Goal: Task Accomplishment & Management: Complete application form

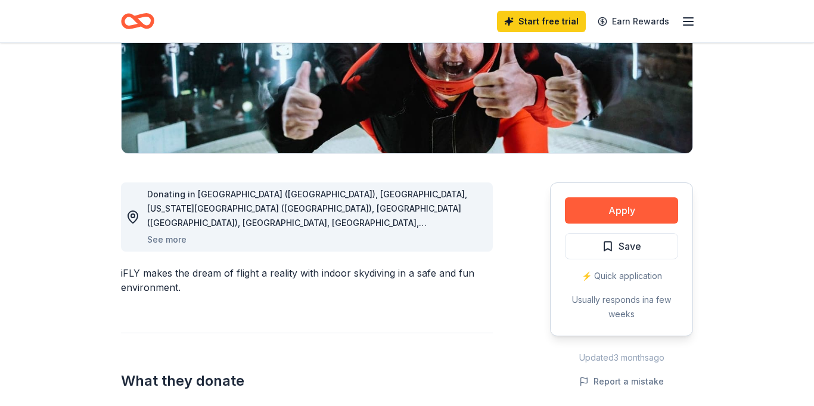
scroll to position [214, 0]
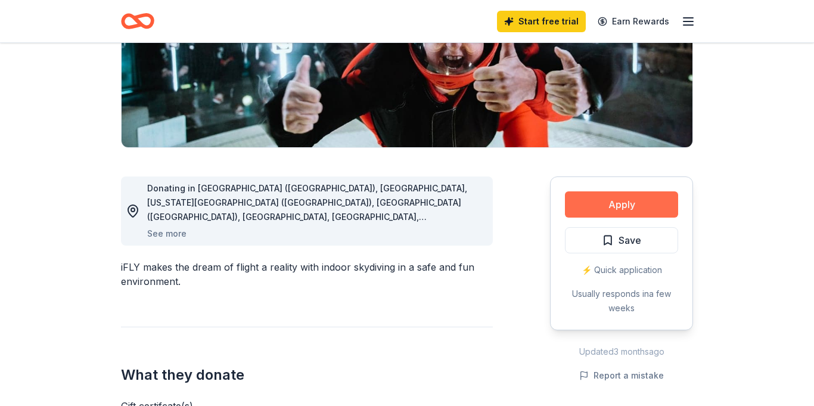
click at [643, 204] on button "Apply" at bounding box center [621, 204] width 113 height 26
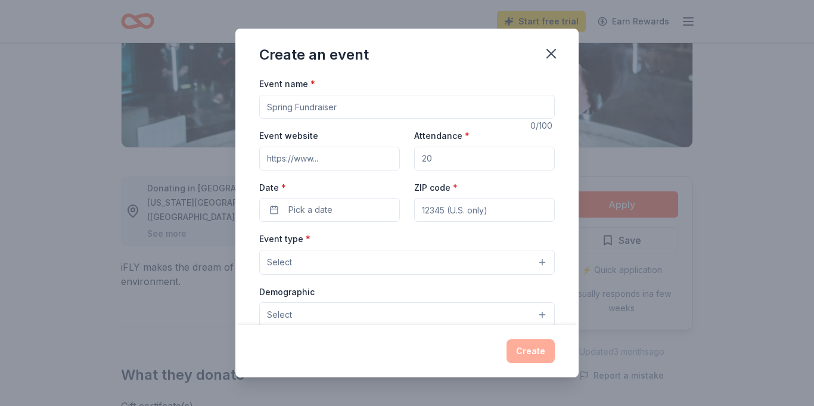
click at [347, 108] on input "Event name *" at bounding box center [406, 107] width 295 height 24
type input "Designer Bag BINGO"
type input "phscheer.org"
type input "400"
click at [299, 214] on span "Pick a date" at bounding box center [310, 209] width 44 height 14
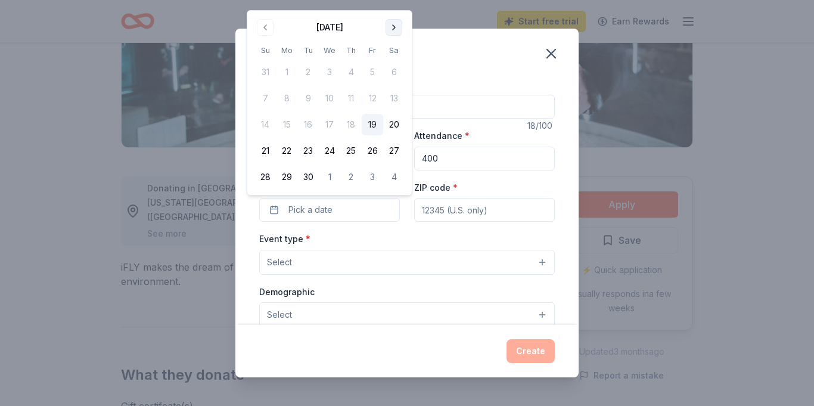
click at [398, 24] on button "Go to next month" at bounding box center [393, 27] width 17 height 17
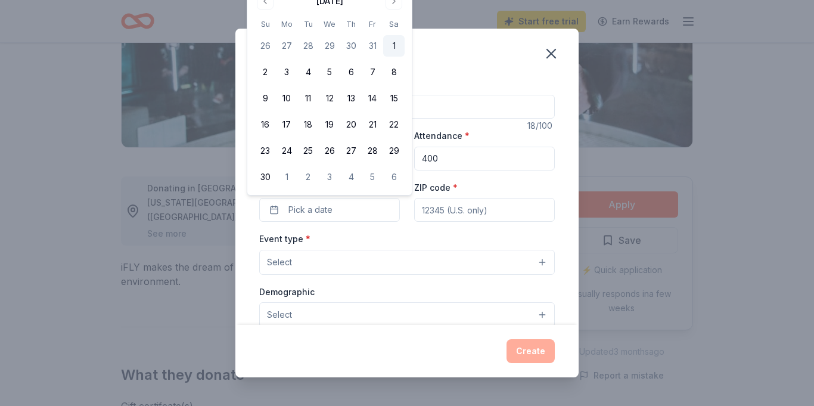
click at [396, 46] on button "1" at bounding box center [393, 45] width 21 height 21
click at [491, 203] on input "ZIP code *" at bounding box center [484, 210] width 141 height 24
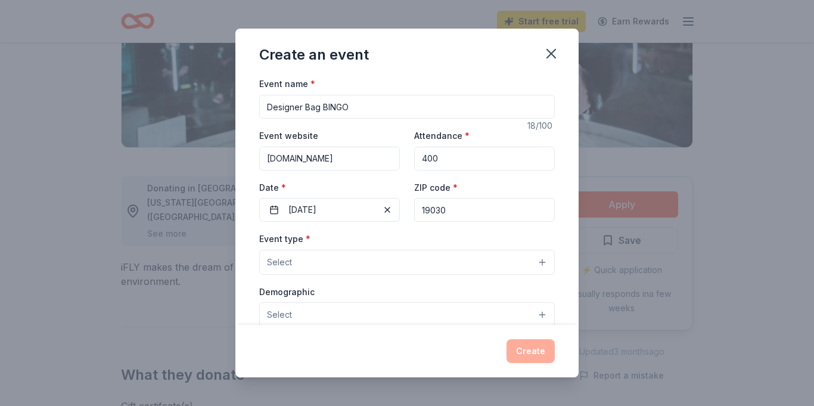
type input "19030"
click at [458, 252] on button "Select" at bounding box center [406, 262] width 295 height 25
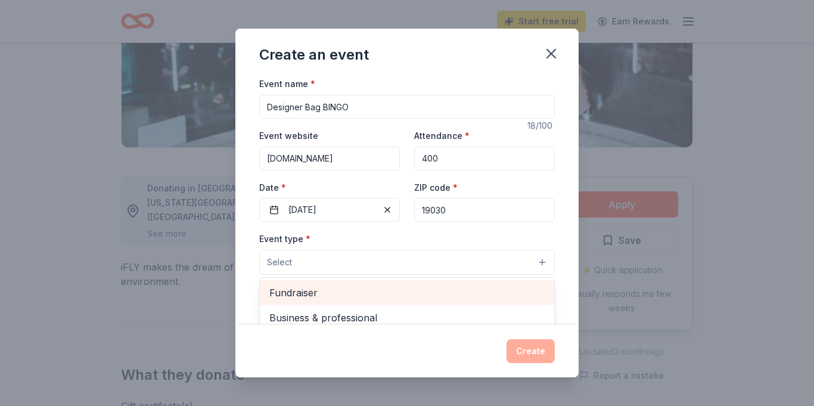
click at [437, 285] on span "Fundraiser" at bounding box center [406, 292] width 275 height 15
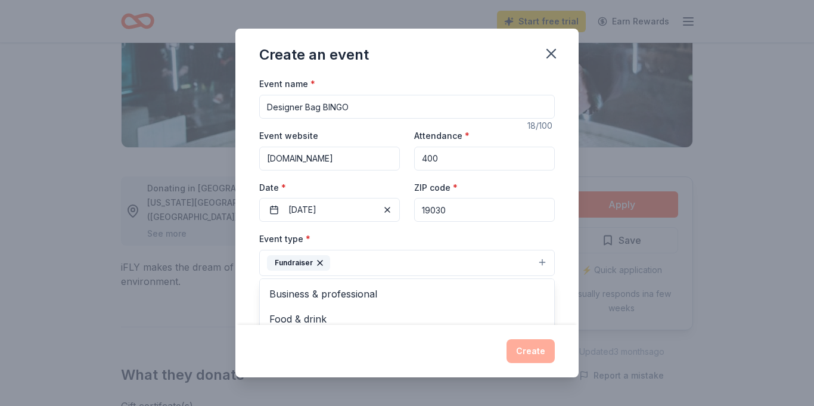
click at [560, 258] on div "Event name * Designer Bag BINGO 18 /100 Event website phscheer.org Attendance *…" at bounding box center [406, 200] width 343 height 248
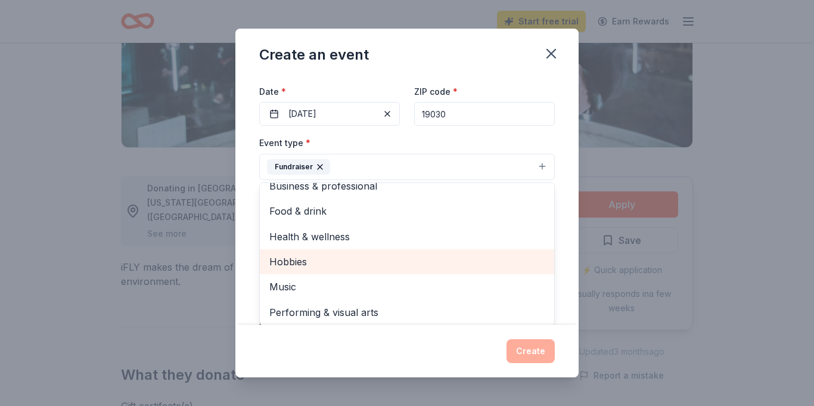
scroll to position [2, 0]
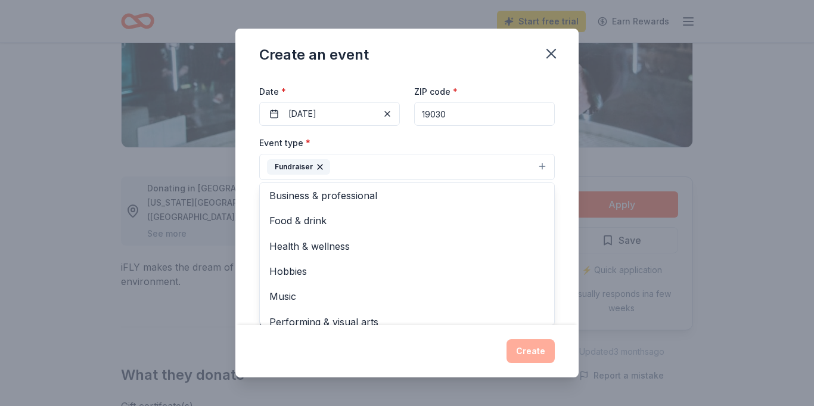
click at [247, 300] on div "Event name * Designer Bag BINGO 18 /100 Event website phscheer.org Attendance *…" at bounding box center [406, 200] width 343 height 248
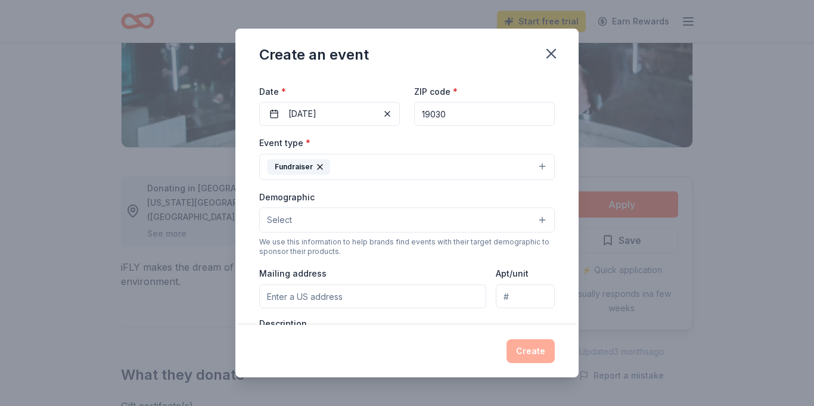
click at [366, 225] on button "Select" at bounding box center [406, 219] width 295 height 25
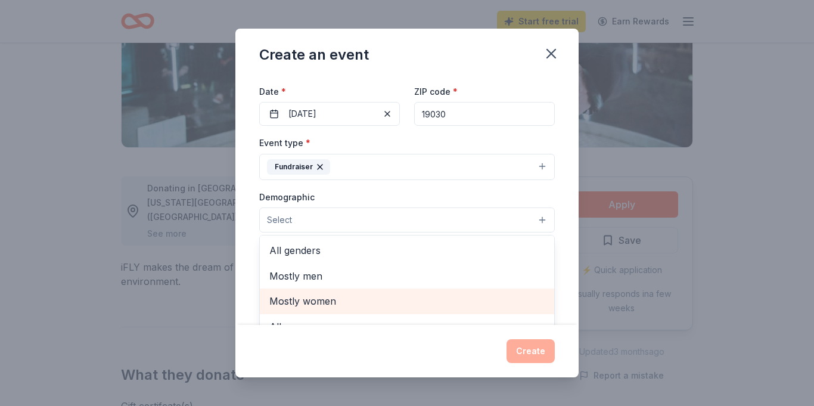
click at [347, 298] on span "Mostly women" at bounding box center [406, 300] width 275 height 15
click at [347, 298] on span "All ages" at bounding box center [406, 301] width 275 height 15
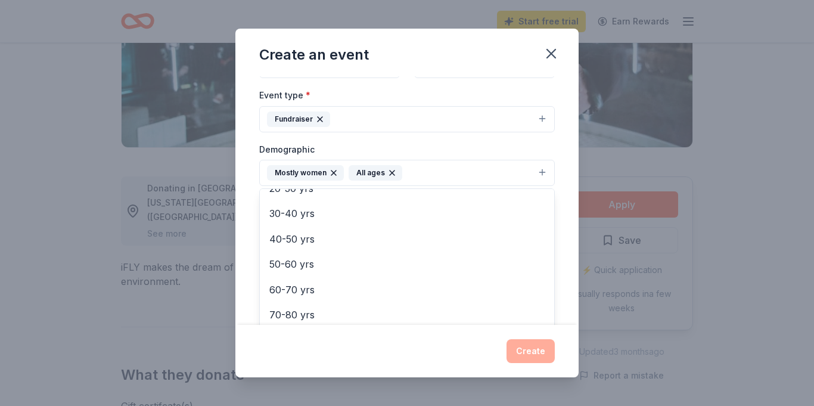
scroll to position [69, 0]
click at [248, 229] on div "Event name * Designer Bag BINGO 18 /100 Event website phscheer.org Attendance *…" at bounding box center [406, 200] width 343 height 248
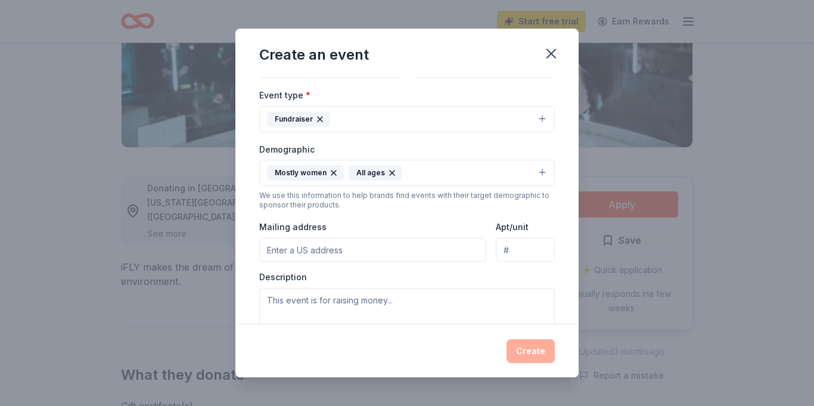
click at [382, 254] on input "Mailing address" at bounding box center [372, 250] width 227 height 24
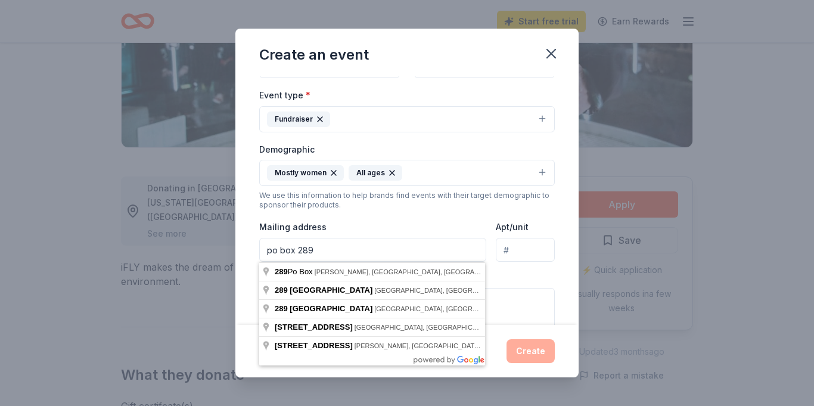
click at [436, 226] on div "Mailing address po box 289" at bounding box center [372, 240] width 227 height 42
click at [348, 250] on input "po box 289" at bounding box center [372, 250] width 227 height 24
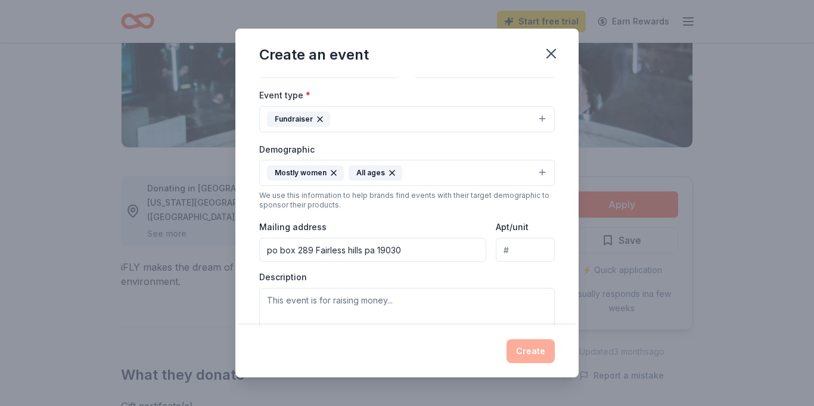
type input "po box 289 Fairless hills pa 19030"
click at [324, 306] on textarea at bounding box center [406, 315] width 295 height 54
paste textarea "Greetings, Pennsbury High School Cheerleading Association (PHSCA), works on beh…"
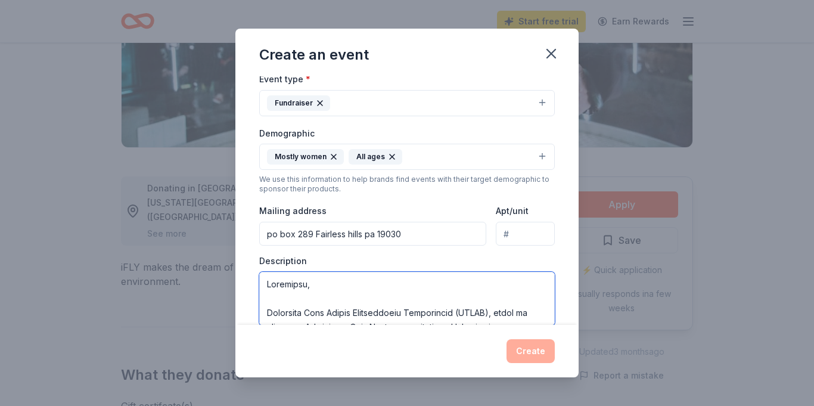
scroll to position [507, 0]
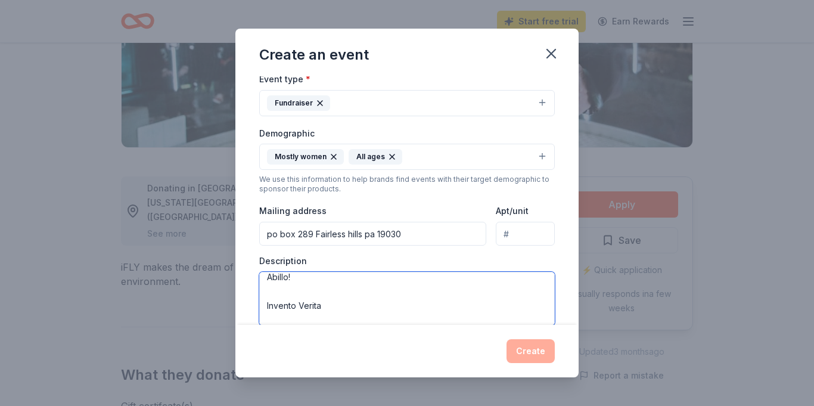
type textarea "Greetings, Pennsbury High School Cheerleading Association (PHSCA), works on beh…"
click at [244, 282] on div "Event name * Designer Bag BINGO 18 /100 Event website phscheer.org Attendance *…" at bounding box center [406, 200] width 343 height 248
click at [565, 281] on div "Event name * Designer Bag BINGO 18 /100 Event website phscheer.org Attendance *…" at bounding box center [406, 200] width 343 height 248
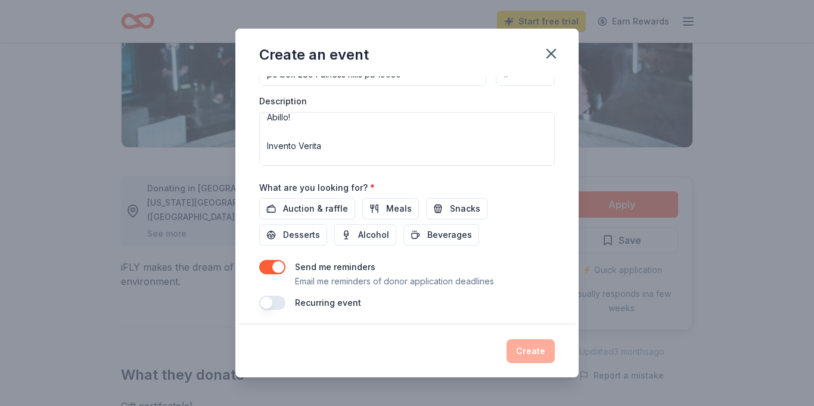
scroll to position [323, 0]
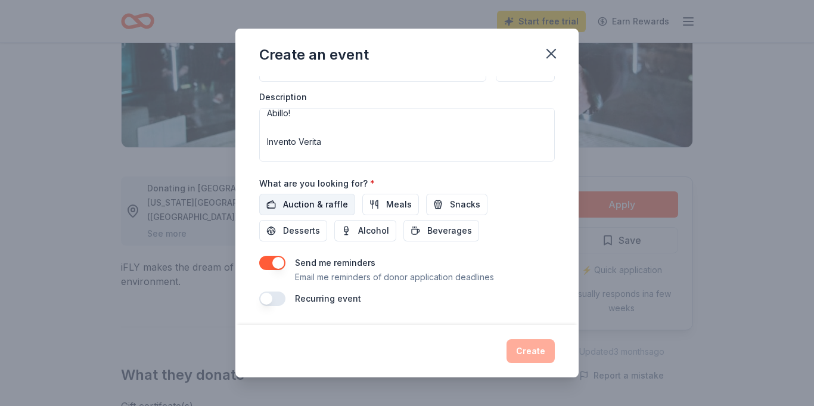
click at [296, 205] on span "Auction & raffle" at bounding box center [315, 204] width 65 height 14
click at [529, 344] on button "Create" at bounding box center [530, 351] width 48 height 24
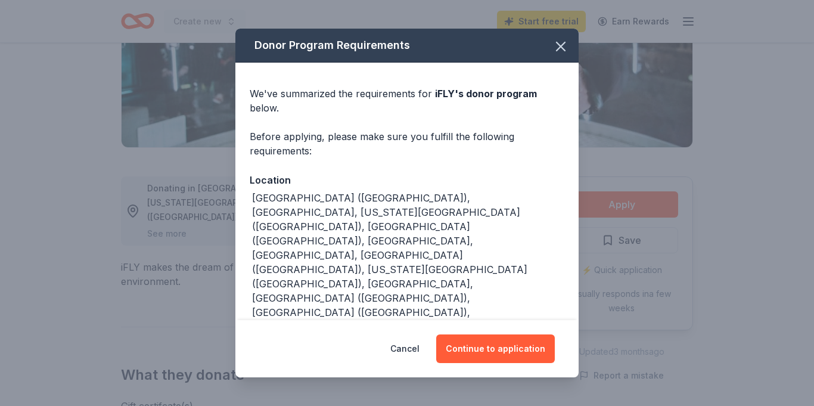
click at [529, 344] on button "Continue to application" at bounding box center [495, 348] width 119 height 29
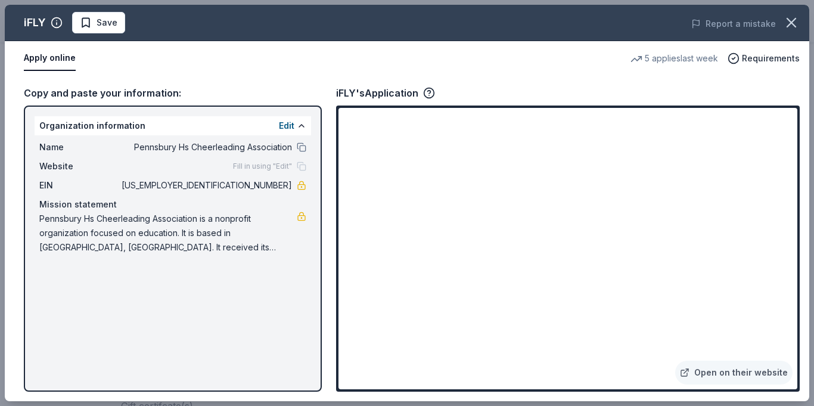
click at [794, 77] on div "iFLY Save Report a mistake Apply online 5 applies last week Requirements Copy a…" at bounding box center [407, 203] width 804 height 396
click at [471, 301] on div "iFLY Save Report a mistake Apply online 5 applies last week Requirements Copy a…" at bounding box center [407, 203] width 804 height 396
click at [446, 310] on div "iFLY Save Report a mistake Apply online 5 applies last week Requirements Copy a…" at bounding box center [407, 203] width 804 height 396
click at [545, 254] on div "iFLY Save Report a mistake Apply online 5 applies last week Requirements Copy a…" at bounding box center [407, 203] width 804 height 396
click at [470, 305] on div "iFLY Save Report a mistake Apply online 5 applies last week Requirements Copy a…" at bounding box center [407, 203] width 804 height 396
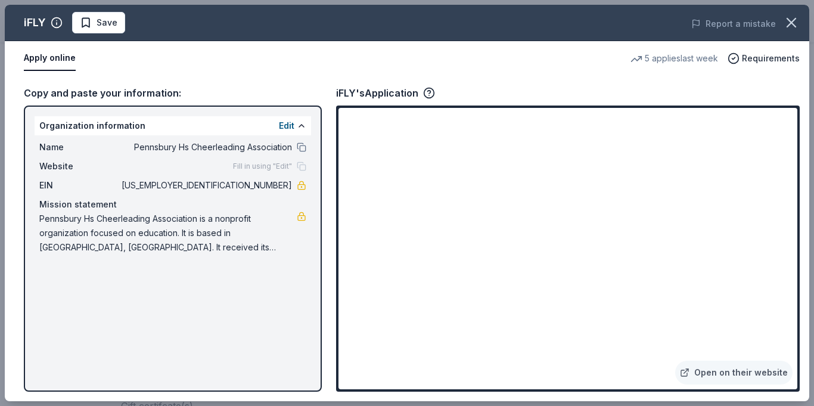
click at [729, 375] on div "iFLY Save Report a mistake Apply online 5 applies last week Requirements Copy a…" at bounding box center [407, 203] width 804 height 396
click at [690, 372] on div "iFLY Save Report a mistake Apply online 5 applies last week Requirements Copy a…" at bounding box center [407, 203] width 804 height 396
click at [792, 23] on icon "button" at bounding box center [791, 22] width 8 height 8
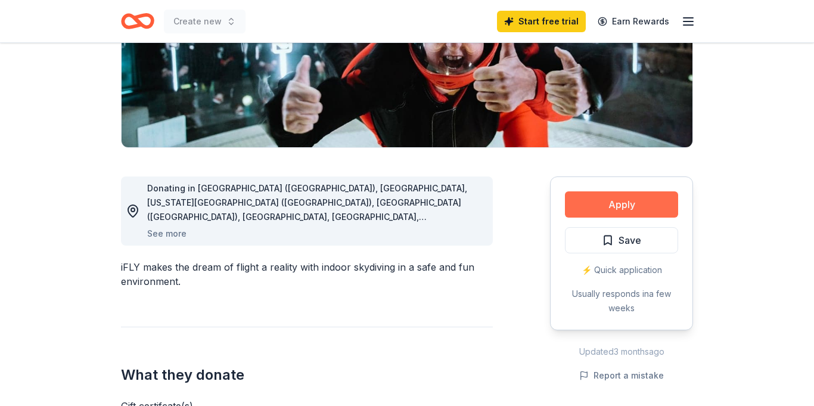
click at [623, 205] on button "Apply" at bounding box center [621, 204] width 113 height 26
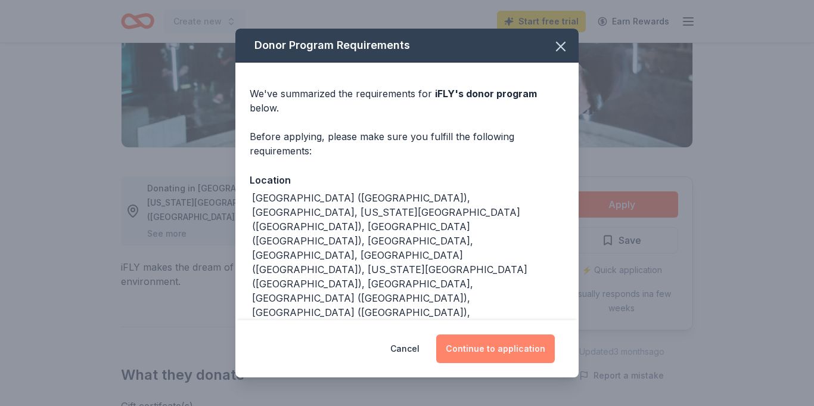
click at [510, 344] on button "Continue to application" at bounding box center [495, 348] width 119 height 29
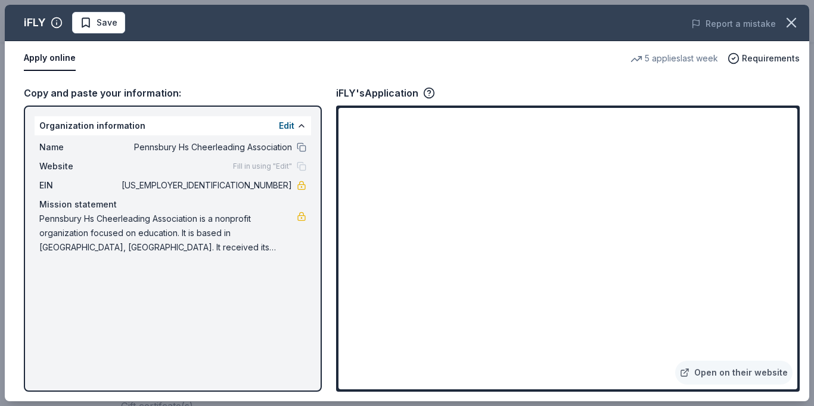
click at [702, 371] on div "iFLY Save Report a mistake Apply online 5 applies last week Requirements Copy a…" at bounding box center [407, 203] width 804 height 396
click at [518, 132] on div "iFLY Save Report a mistake Apply online 5 applies last week Requirements Copy a…" at bounding box center [407, 203] width 804 height 396
click at [598, 129] on div "iFLY Save Report a mistake Apply online 5 applies last week Requirements Copy a…" at bounding box center [407, 203] width 804 height 396
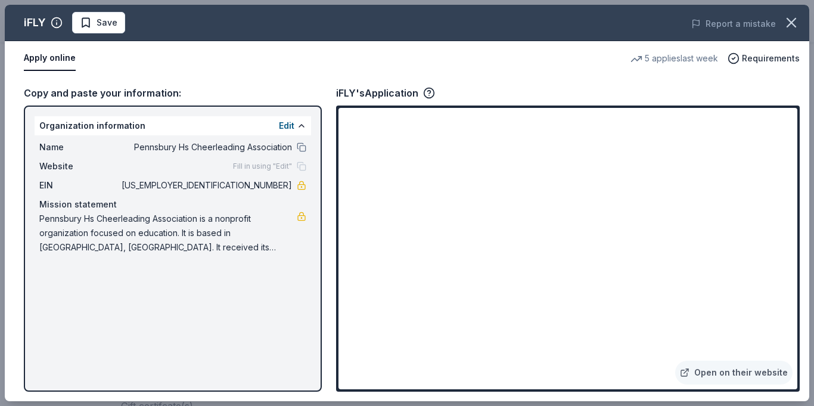
click at [600, 133] on div "iFLY Save Report a mistake Apply online 5 applies last week Requirements Copy a…" at bounding box center [407, 203] width 804 height 396
click at [596, 135] on div "iFLY Save Report a mistake Apply online 5 applies last week Requirements Copy a…" at bounding box center [407, 203] width 804 height 396
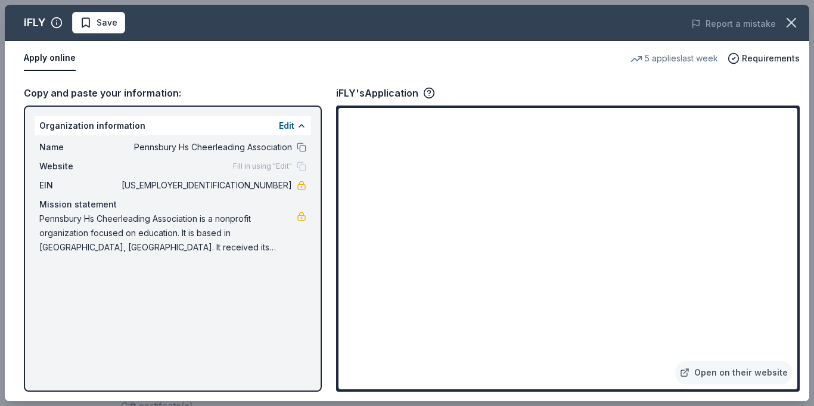
click at [596, 135] on div "iFLY Save Report a mistake Apply online 5 applies last week Requirements Copy a…" at bounding box center [407, 203] width 804 height 396
click at [585, 264] on div "iFLY Save Report a mistake Apply online 5 applies last week Requirements Copy a…" at bounding box center [407, 203] width 804 height 396
drag, startPoint x: 813, startPoint y: 167, endPoint x: 810, endPoint y: 279, distance: 111.4
click at [810, 279] on div "iFLY Save Report a mistake Apply online 5 applies last week Requirements Copy a…" at bounding box center [407, 203] width 814 height 406
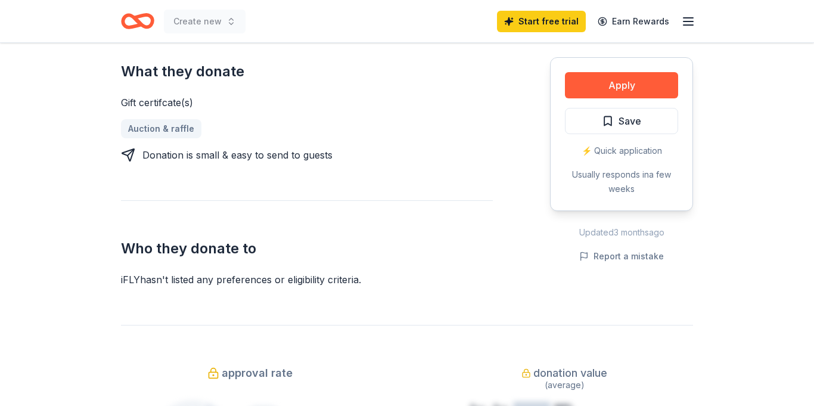
scroll to position [524, 0]
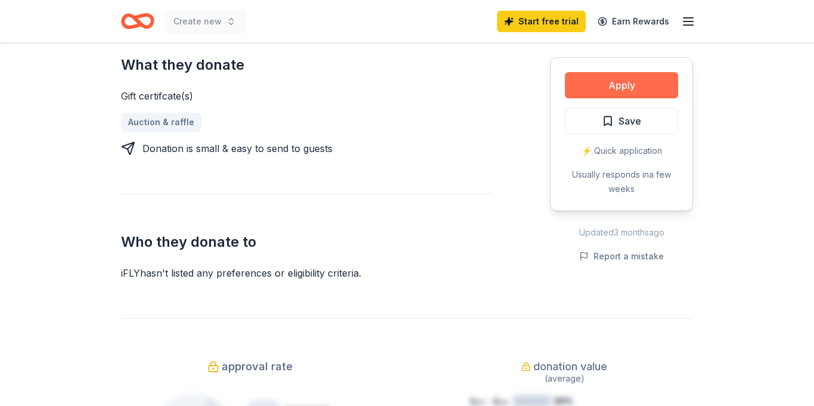
click at [606, 85] on button "Apply" at bounding box center [621, 85] width 113 height 26
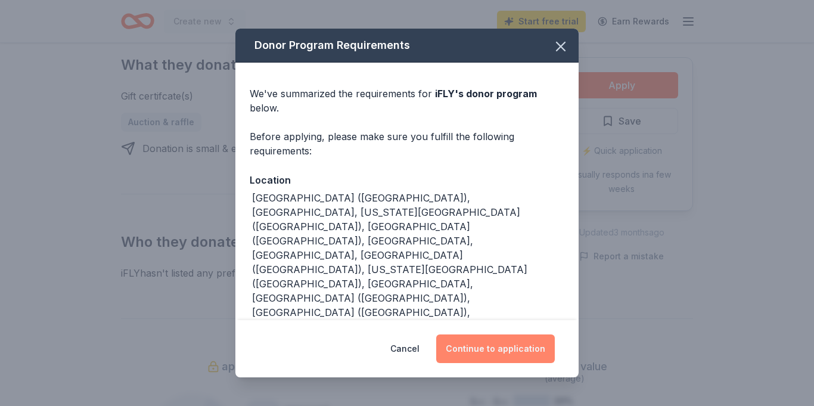
click at [494, 338] on button "Continue to application" at bounding box center [495, 348] width 119 height 29
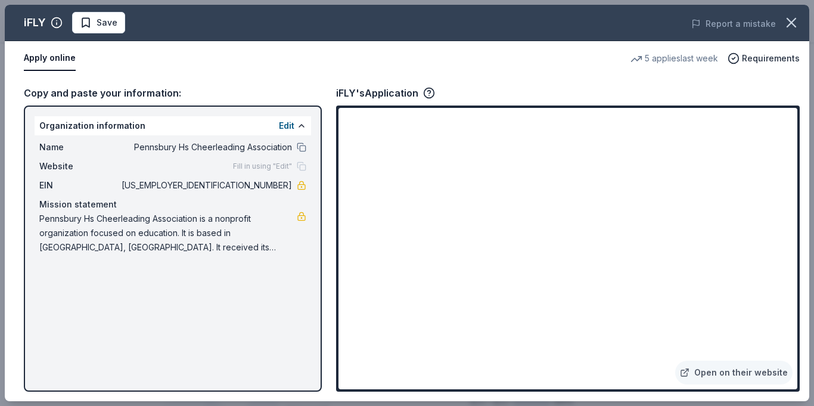
click at [776, 285] on div "iFLY Save Report a mistake Apply online 5 applies last week Requirements Copy a…" at bounding box center [407, 203] width 804 height 396
click at [689, 372] on div "iFLY Save Report a mistake Apply online 5 applies last week Requirements Copy a…" at bounding box center [407, 203] width 804 height 396
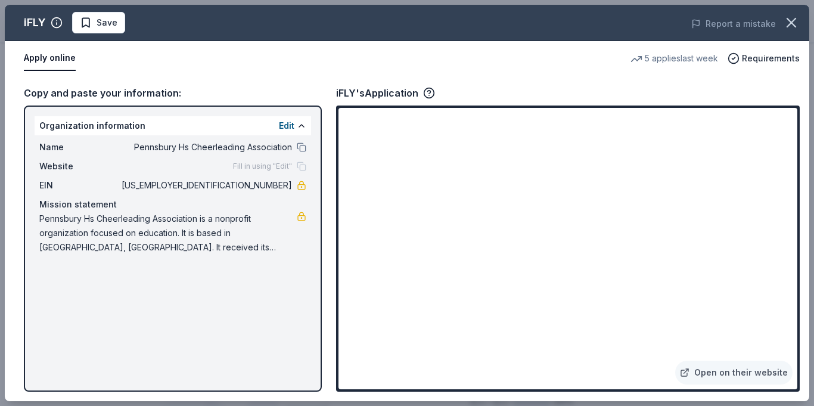
click at [689, 372] on div "iFLY Save Report a mistake Apply online 5 applies last week Requirements Copy a…" at bounding box center [407, 203] width 804 height 396
click at [796, 23] on icon "button" at bounding box center [791, 22] width 17 height 17
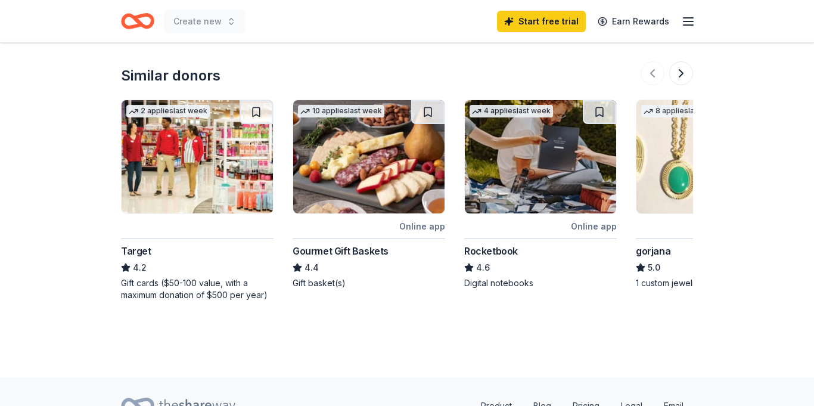
scroll to position [1288, 0]
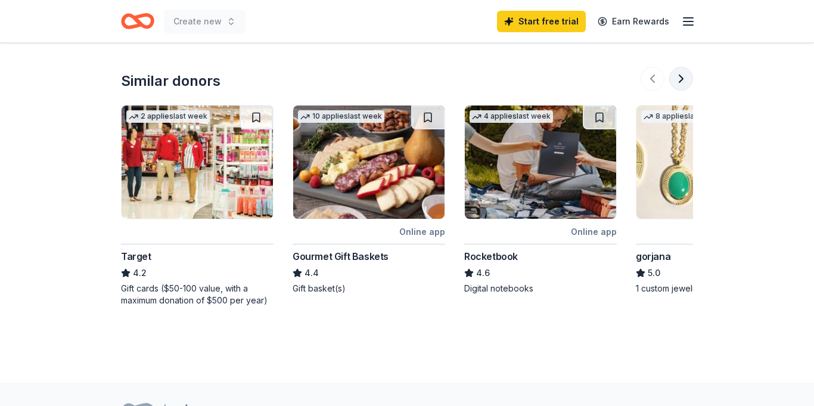
click at [681, 79] on button at bounding box center [681, 79] width 24 height 24
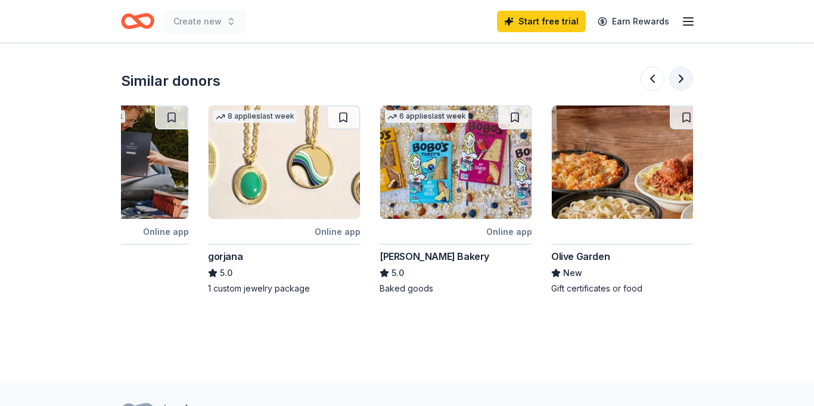
scroll to position [0, 515]
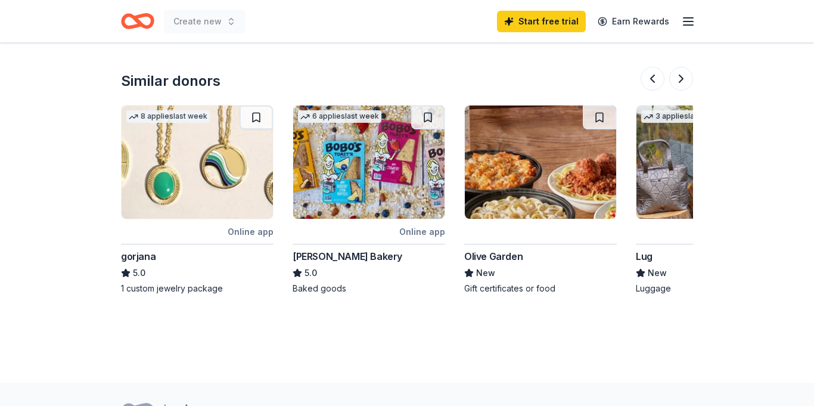
click at [338, 195] on img at bounding box center [368, 161] width 151 height 113
click at [529, 191] on img at bounding box center [540, 161] width 151 height 113
click at [679, 78] on button at bounding box center [681, 79] width 24 height 24
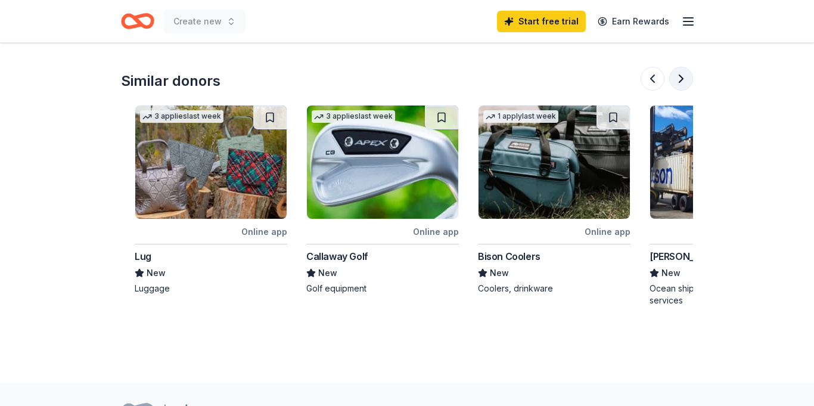
scroll to position [0, 1029]
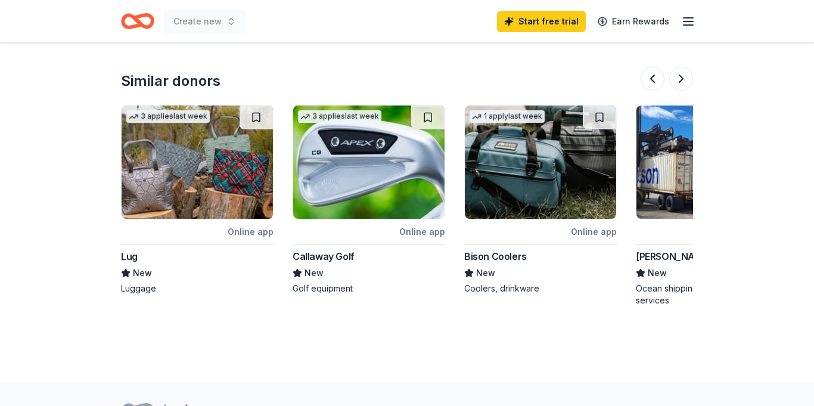
click at [170, 210] on img at bounding box center [196, 161] width 151 height 113
click at [680, 76] on button at bounding box center [681, 79] width 24 height 24
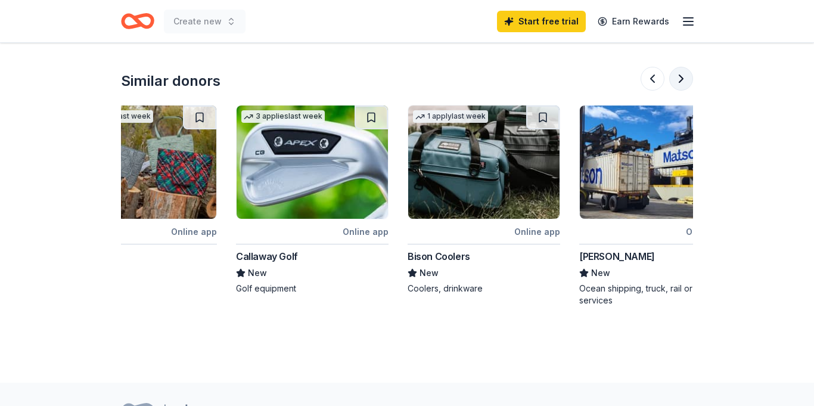
scroll to position [0, 1124]
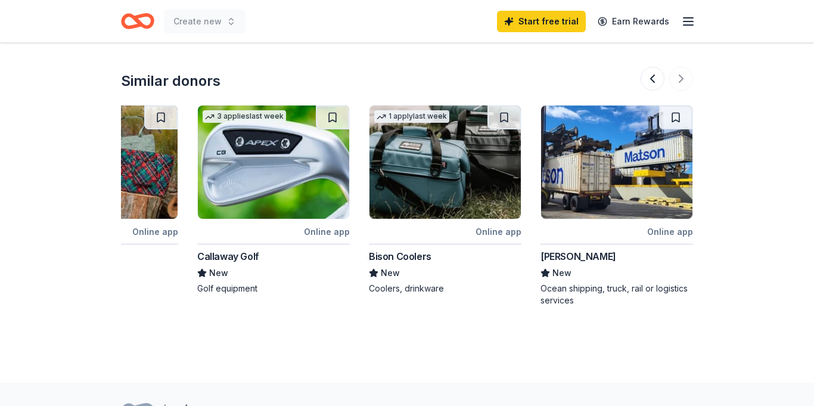
click at [419, 197] on img at bounding box center [444, 161] width 151 height 113
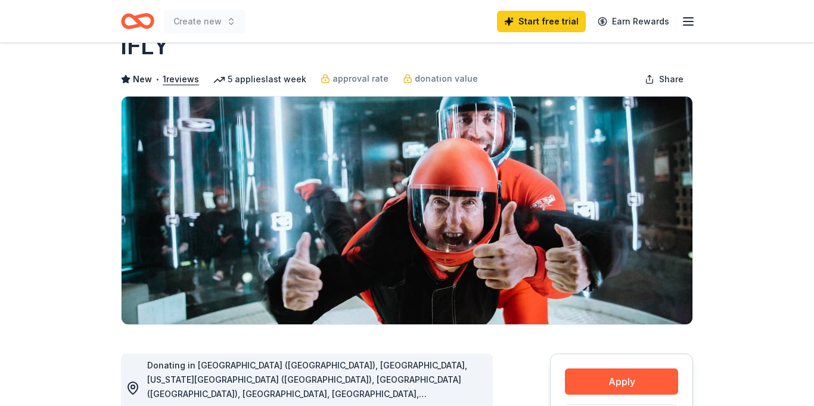
scroll to position [0, 0]
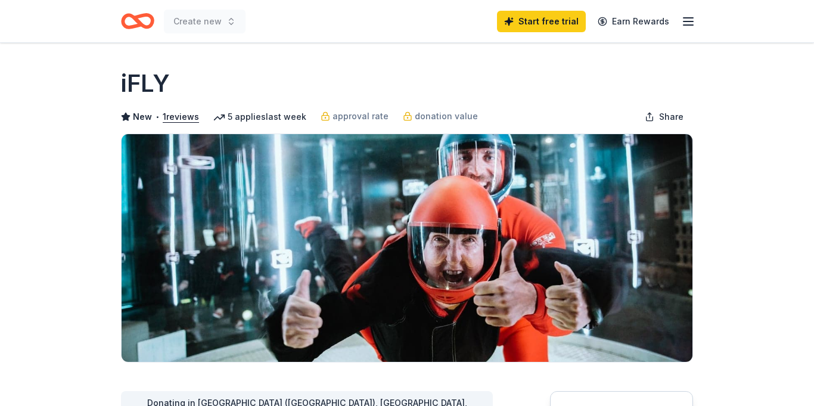
click at [145, 26] on icon "Home" at bounding box center [143, 21] width 18 height 12
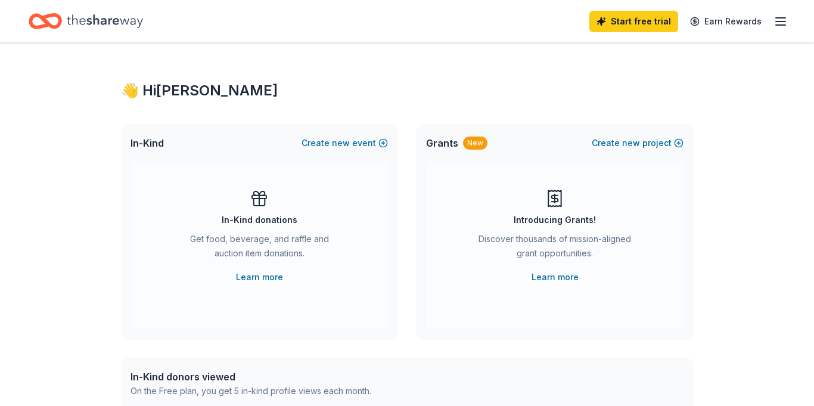
click at [782, 22] on icon "button" at bounding box center [780, 21] width 14 height 14
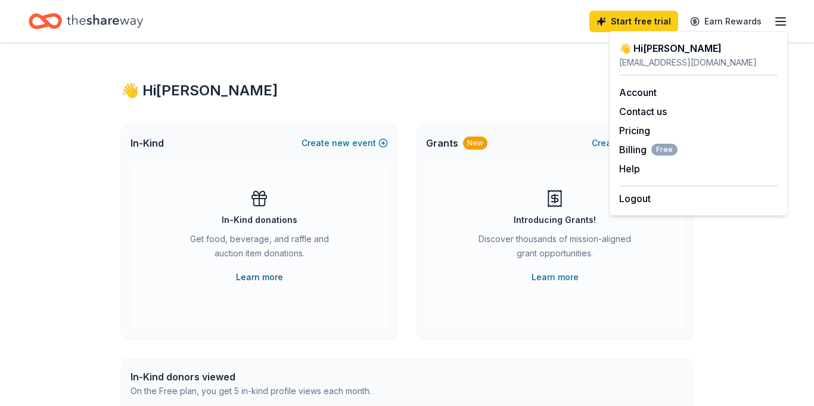
click at [257, 280] on link "Learn more" at bounding box center [259, 277] width 47 height 14
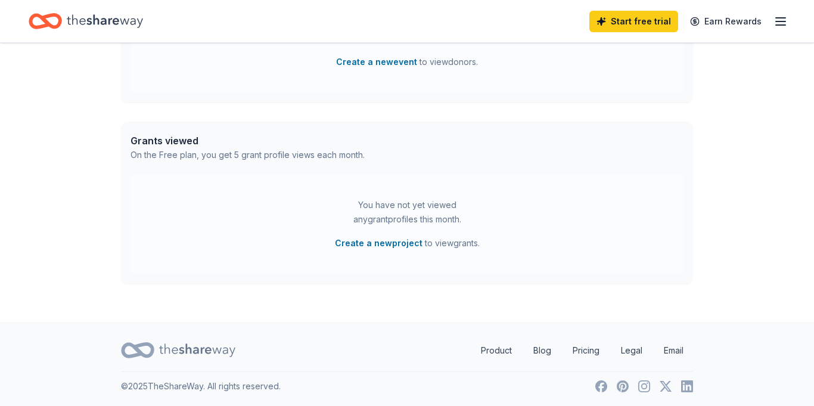
scroll to position [419, 0]
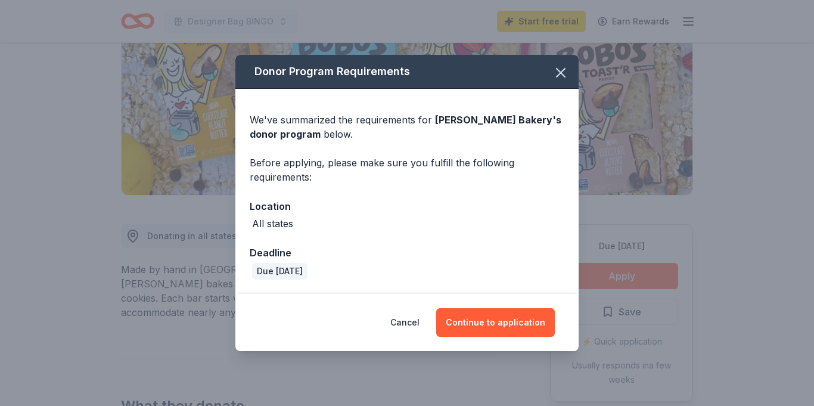
scroll to position [167, 0]
click at [486, 314] on button "Continue to application" at bounding box center [495, 322] width 119 height 29
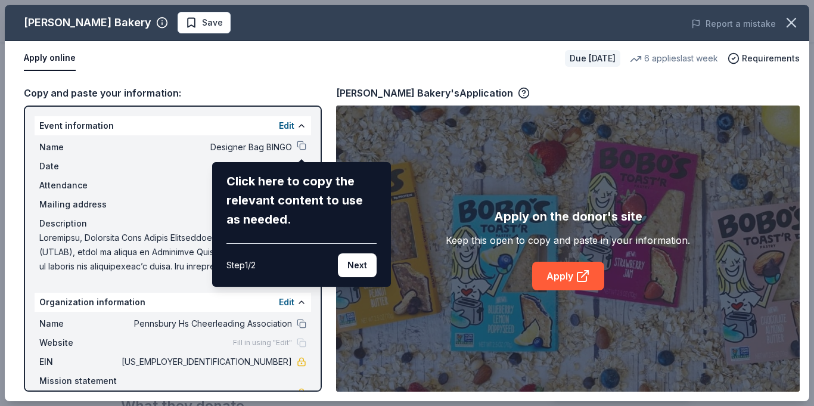
click at [300, 145] on div "Bobo's Bakery Save Report a mistake Apply online Due in 22 days 6 applies last …" at bounding box center [407, 203] width 804 height 396
click at [355, 268] on button "Next" at bounding box center [357, 265] width 39 height 24
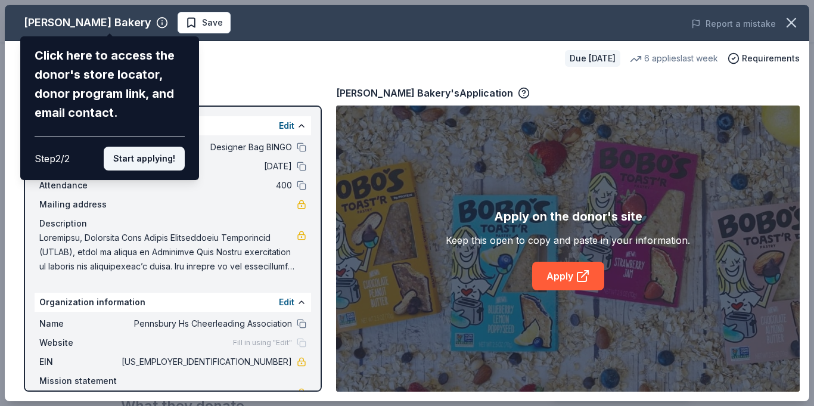
click at [155, 160] on button "Start applying!" at bounding box center [144, 159] width 81 height 24
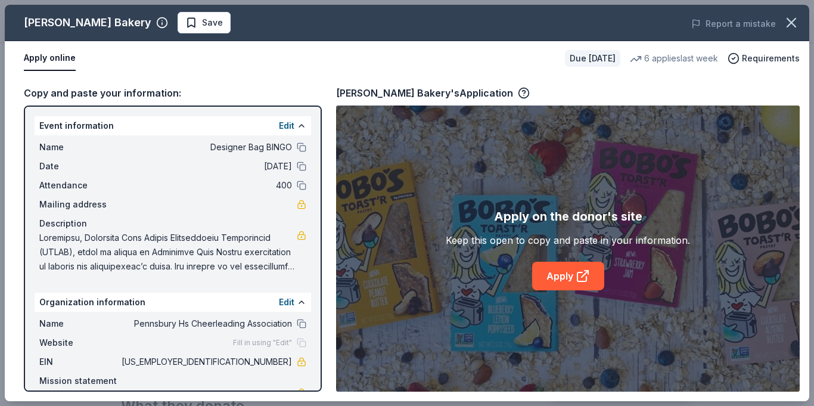
click at [302, 148] on div "Bobo's Bakery Save Report a mistake Apply online Due in 22 days 6 applies last …" at bounding box center [407, 203] width 804 height 396
click at [561, 278] on link "Apply" at bounding box center [568, 275] width 72 height 29
click at [329, 139] on div "Copy and paste your information: Event information Edit Name Designer Bag BINGO…" at bounding box center [407, 238] width 804 height 325
click at [58, 60] on button "Apply online" at bounding box center [50, 58] width 52 height 25
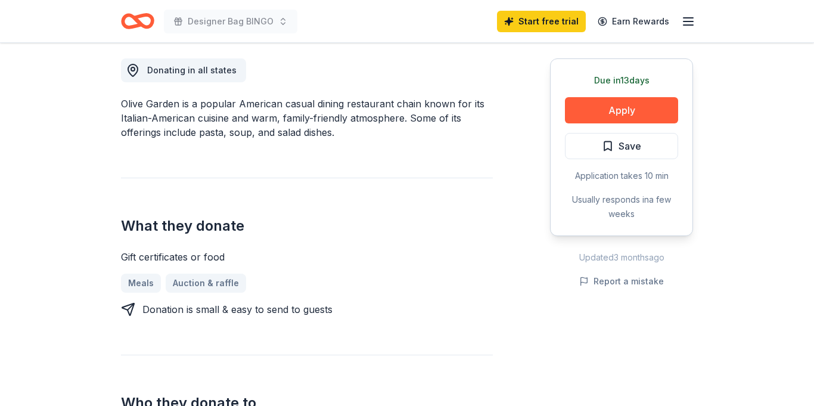
scroll to position [334, 0]
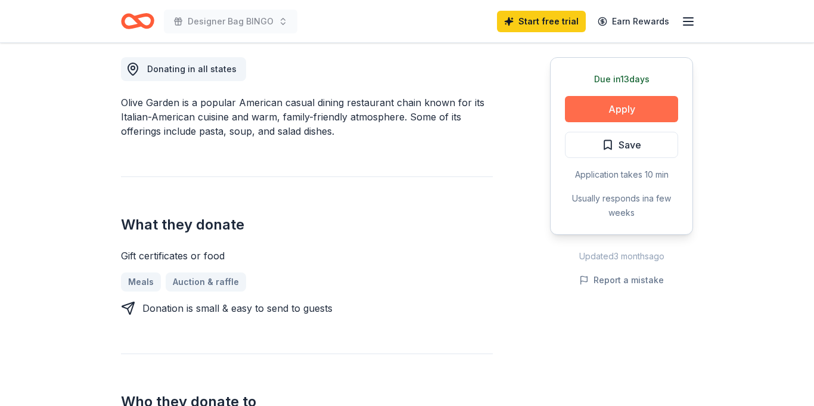
click at [618, 116] on button "Apply" at bounding box center [621, 109] width 113 height 26
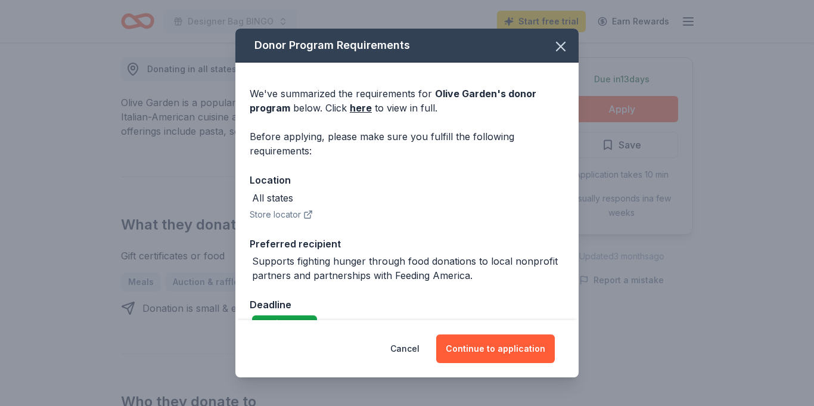
click at [556, 174] on div "Location" at bounding box center [407, 179] width 314 height 15
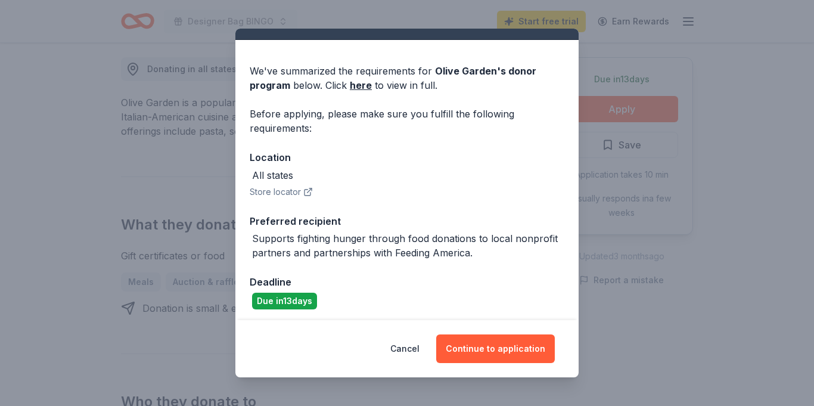
scroll to position [26, 0]
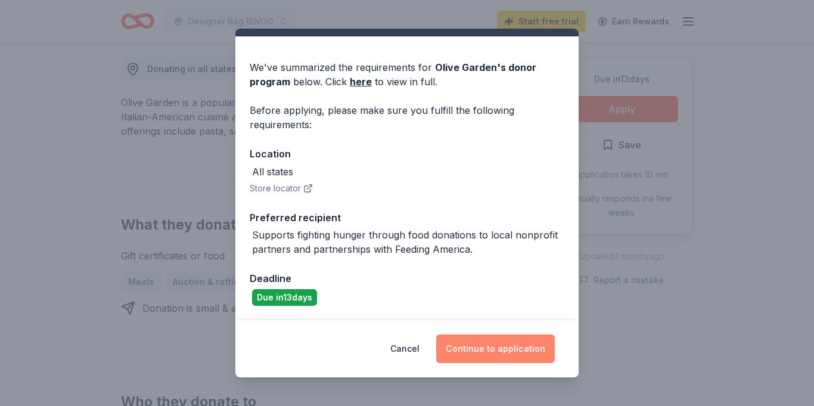
click at [483, 347] on button "Continue to application" at bounding box center [495, 348] width 119 height 29
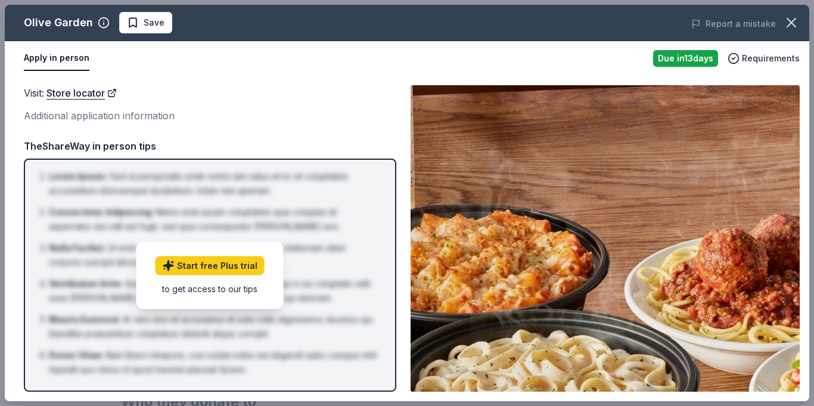
click at [803, 211] on div "Visit : Store locator Additional application information Visit : Store locator …" at bounding box center [407, 238] width 804 height 325
click at [401, 290] on div "Visit : Store locator Additional application information Visit : Store locator …" at bounding box center [407, 238] width 804 height 325
click at [47, 58] on button "Apply in person" at bounding box center [57, 58] width 66 height 25
click at [795, 18] on icon "button" at bounding box center [791, 22] width 8 height 8
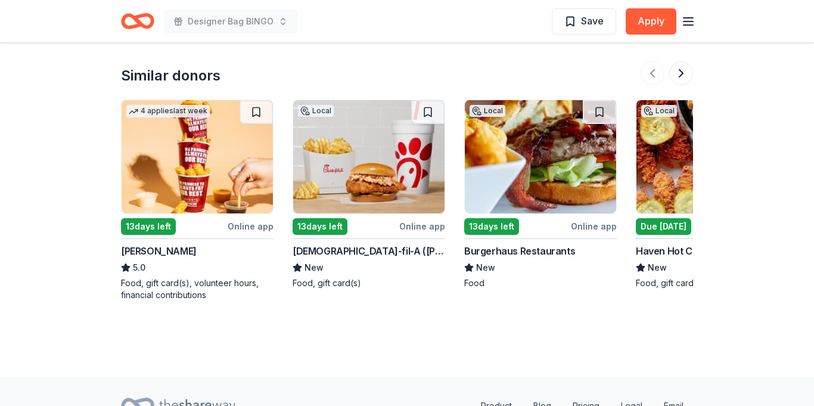
scroll to position [1358, 0]
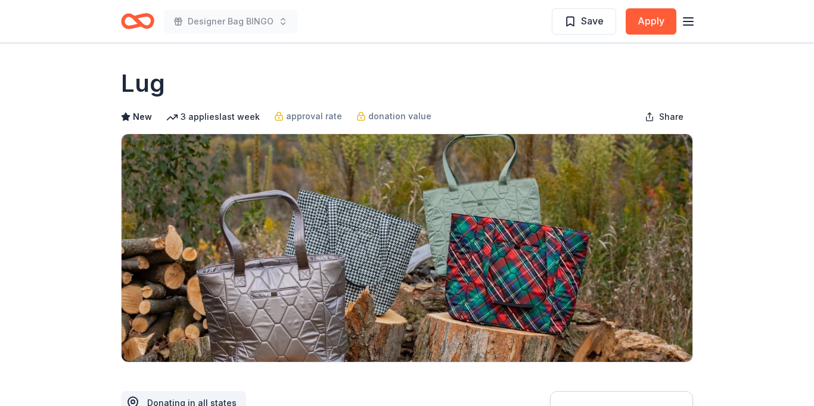
click at [687, 23] on icon "button" at bounding box center [688, 21] width 14 height 14
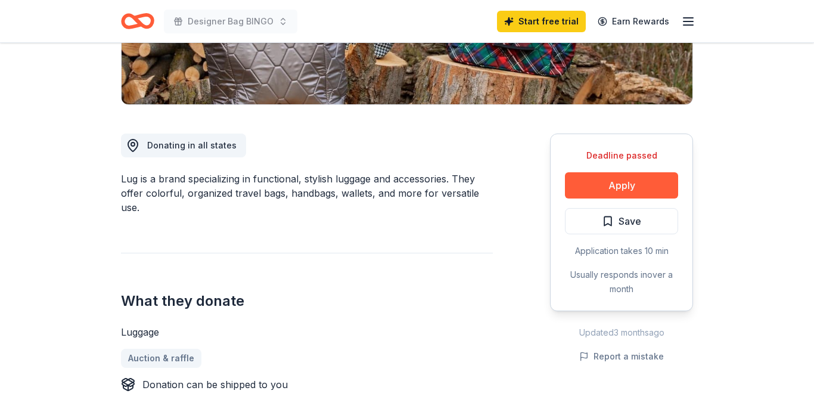
scroll to position [262, 0]
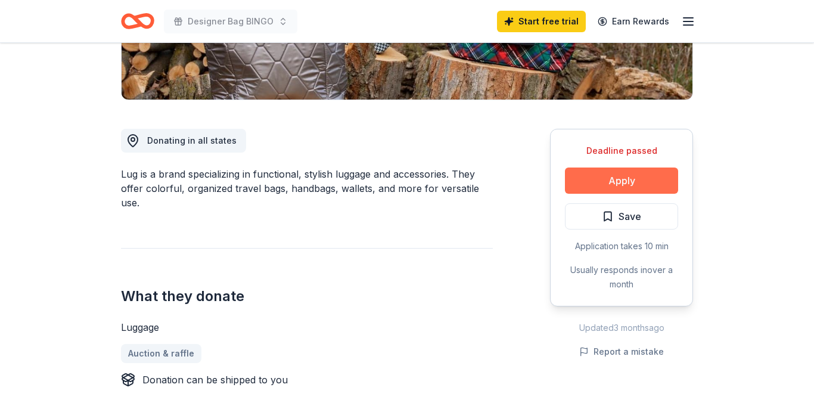
click at [622, 185] on button "Apply" at bounding box center [621, 180] width 113 height 26
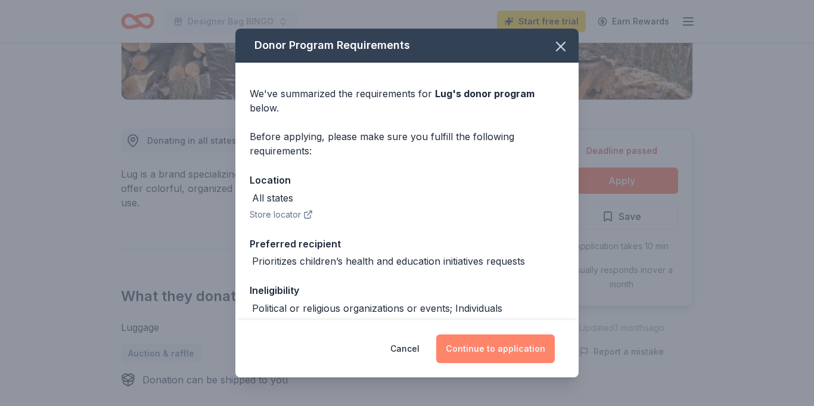
click at [472, 345] on button "Continue to application" at bounding box center [495, 348] width 119 height 29
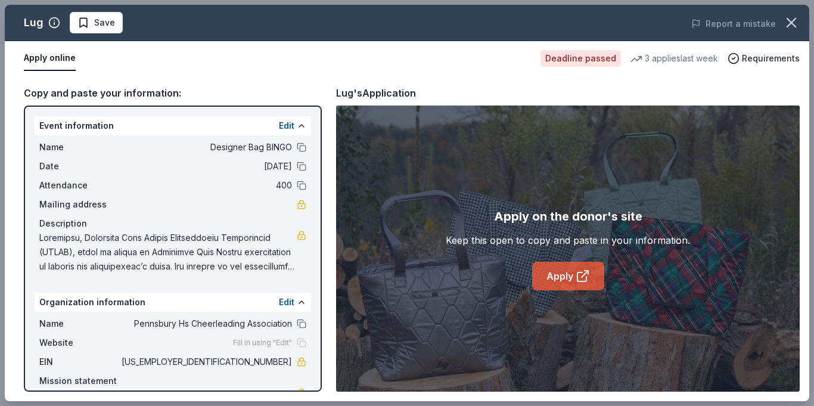
click at [582, 276] on icon at bounding box center [584, 273] width 7 height 7
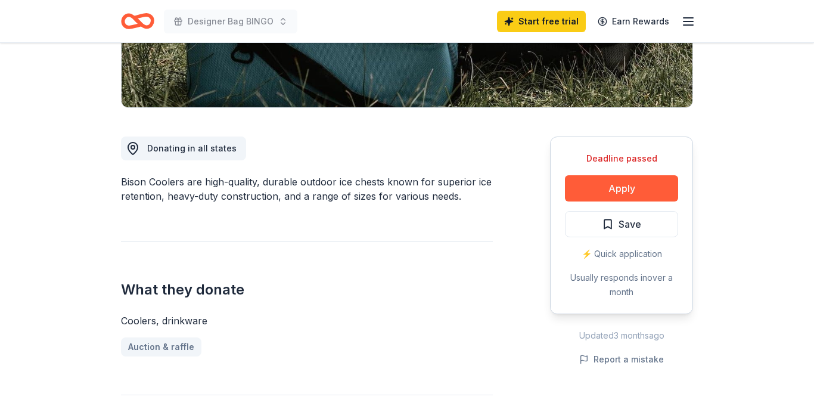
scroll to position [262, 0]
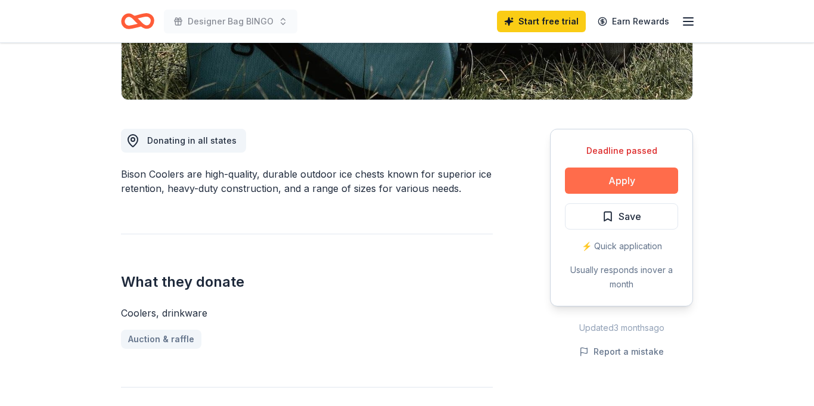
click at [638, 176] on button "Apply" at bounding box center [621, 180] width 113 height 26
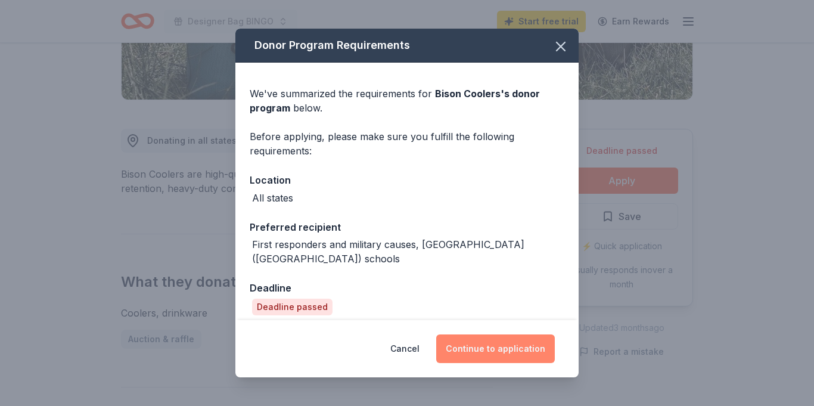
click at [468, 342] on button "Continue to application" at bounding box center [495, 348] width 119 height 29
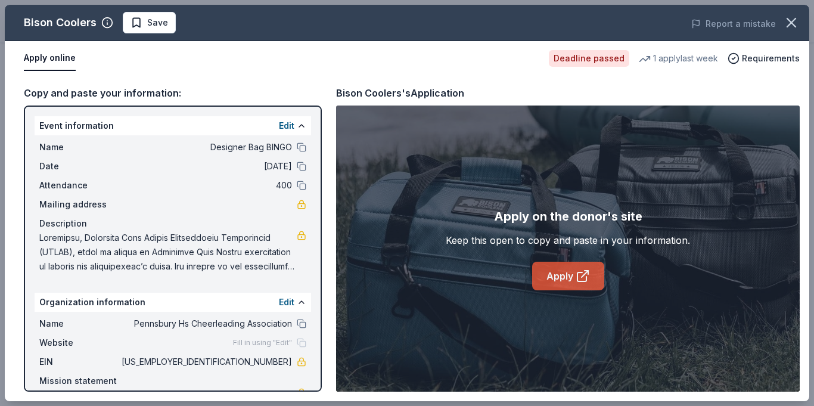
click at [553, 282] on link "Apply" at bounding box center [568, 275] width 72 height 29
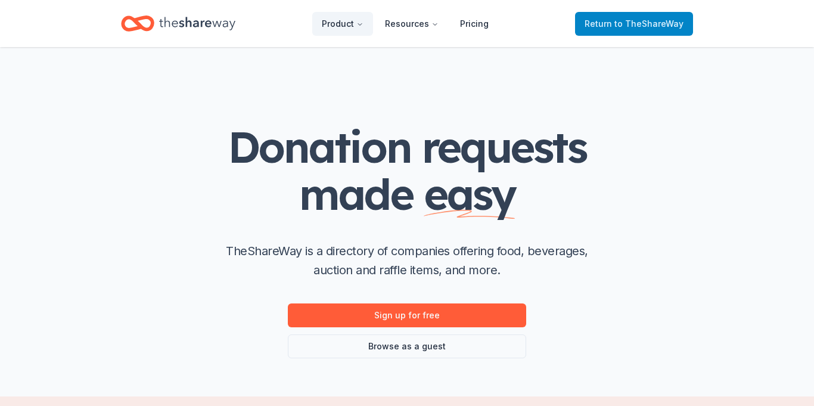
click at [613, 29] on span "Return to TheShareWay" at bounding box center [633, 24] width 99 height 14
